Goal: Task Accomplishment & Management: Manage account settings

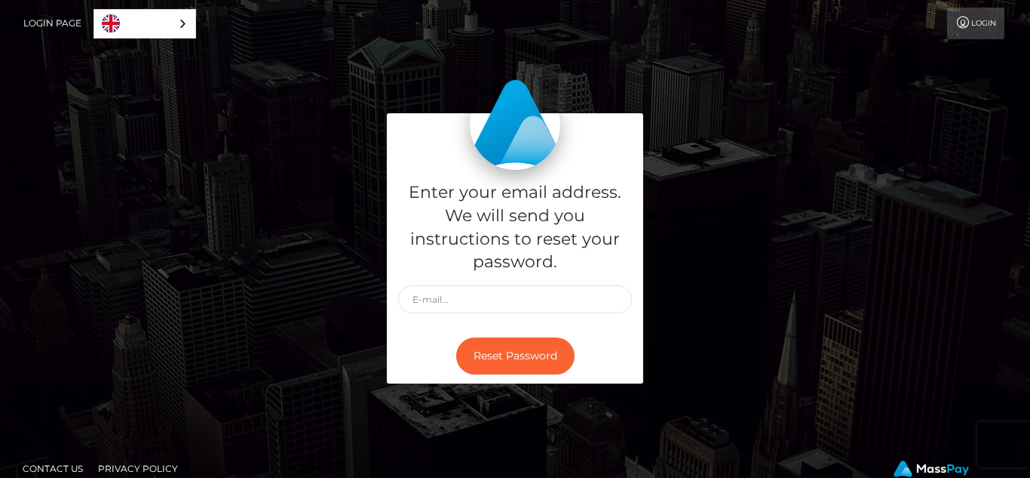
click at [981, 31] on link "Login" at bounding box center [975, 24] width 57 height 32
click at [975, 17] on link "Login" at bounding box center [975, 24] width 57 height 32
